Goal: Go to known website: Access a specific website the user already knows

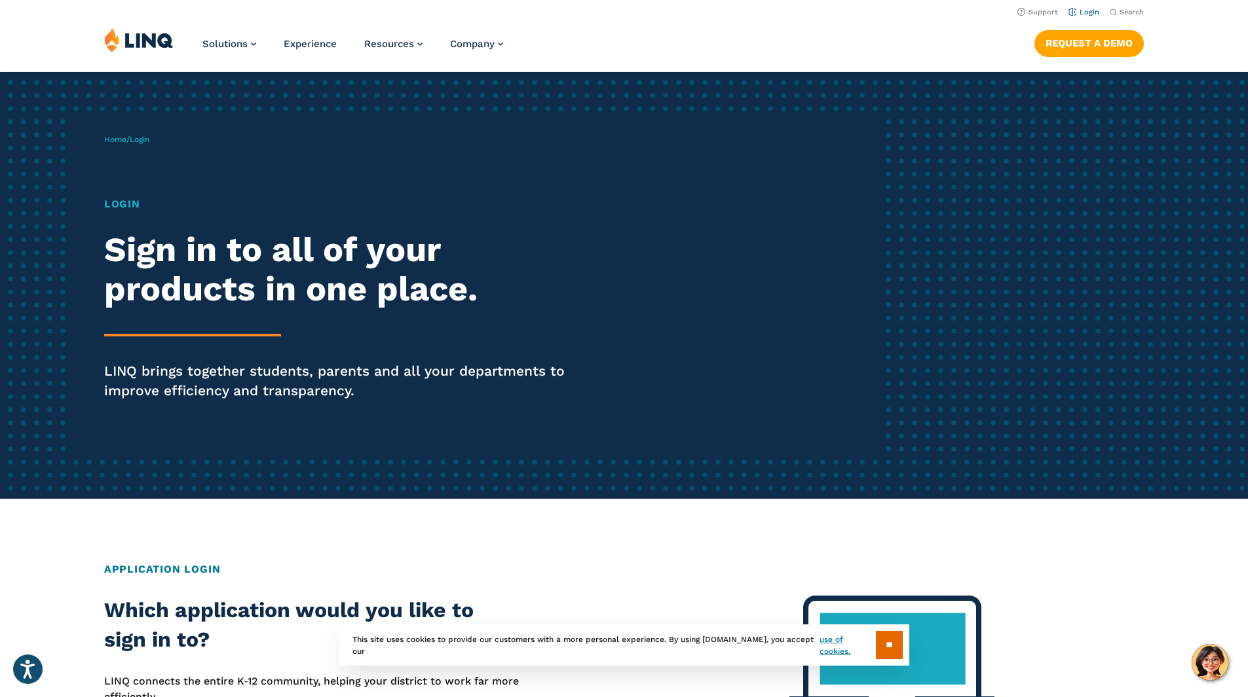
click at [1081, 16] on link "Login" at bounding box center [1083, 12] width 31 height 9
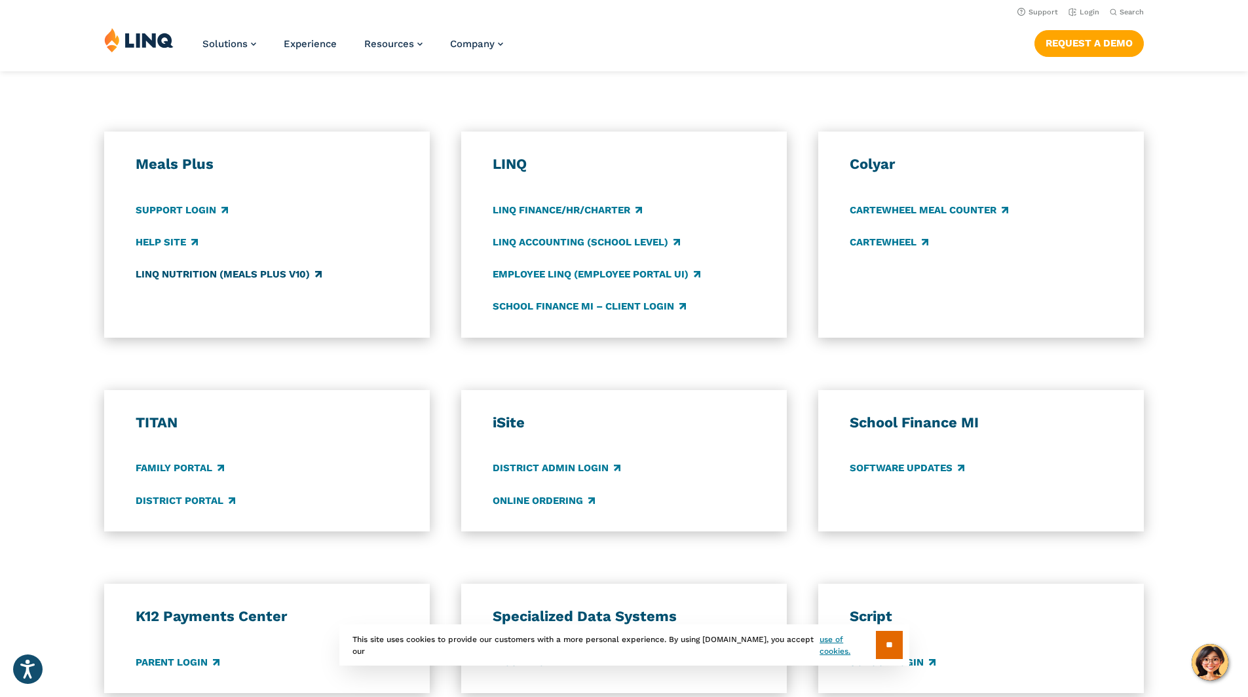
scroll to position [655, 0]
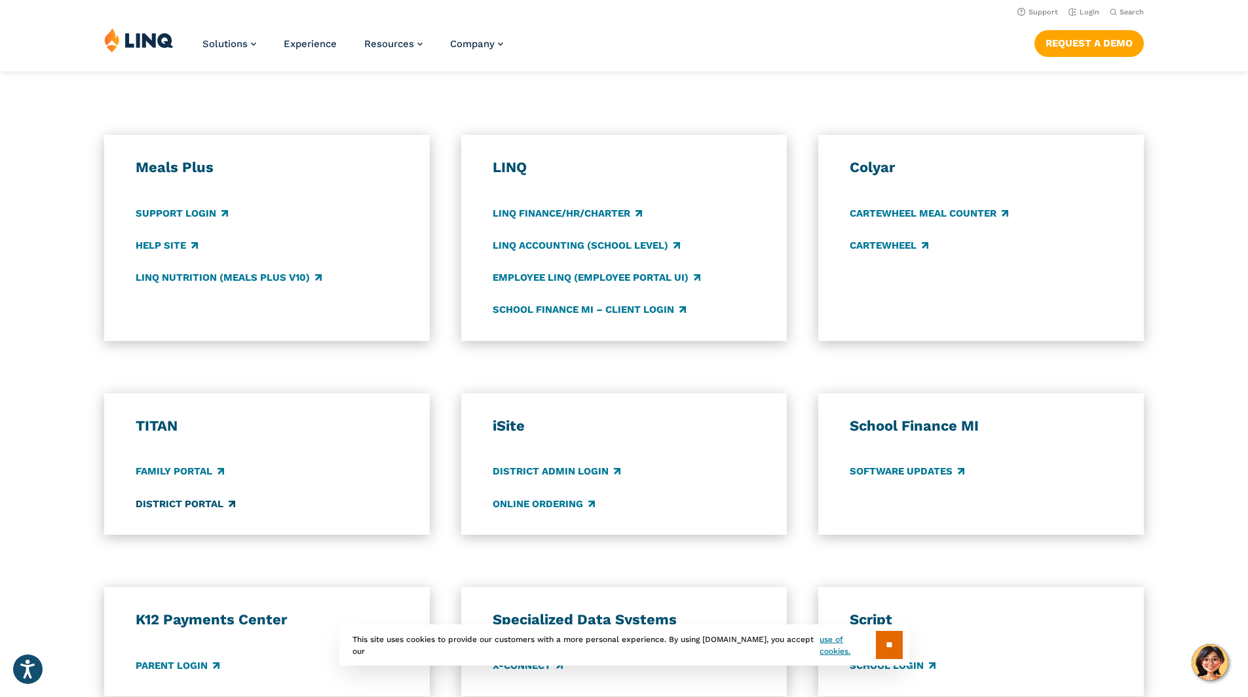
click at [154, 500] on link "District Portal" at bounding box center [186, 504] width 100 height 14
